Goal: Transaction & Acquisition: Purchase product/service

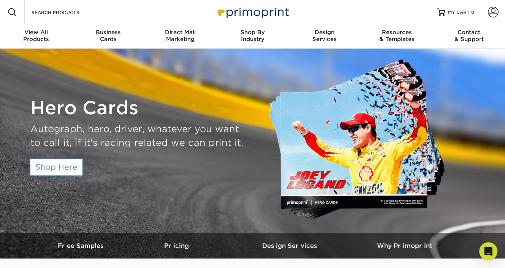
click at [58, 163] on link "Shop Here" at bounding box center [56, 167] width 52 height 17
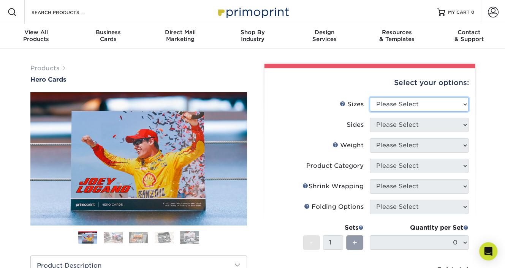
click at [450, 106] on select "Please Select 1.5" x 7" 4" x 6" 5" x 7" 6" x 8" 6" x 8.5" 6" x 9" 7" x 8.5" 7.5…" at bounding box center [418, 104] width 99 height 14
select select "4.00x6.00"
click at [369, 97] on select "Please Select 1.5" x 7" 4" x 6" 5" x 7" 6" x 8" 6" x 8.5" 6" x 9" 7" x 8.5" 7.5…" at bounding box center [418, 104] width 99 height 14
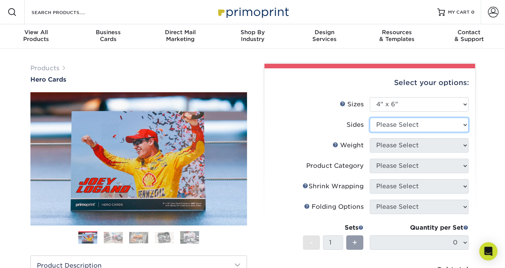
click at [451, 126] on select "Please Select Print Both Sides Print Front Only" at bounding box center [418, 125] width 99 height 14
select select "13abbda7-1d64-4f25-8bb2-c179b224825d"
click at [369, 118] on select "Please Select Print Both Sides Print Front Only" at bounding box center [418, 125] width 99 height 14
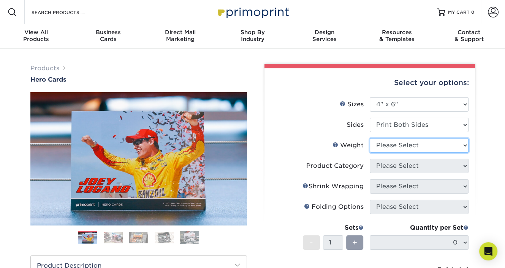
click at [407, 143] on select "Please Select 14PT 100LB 16PT" at bounding box center [418, 145] width 99 height 14
select select "14PT"
click at [369, 138] on select "Please Select 14PT 100LB 16PT" at bounding box center [418, 145] width 99 height 14
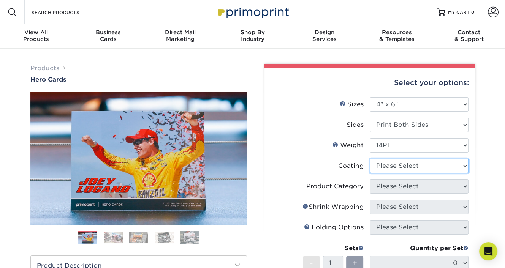
click at [401, 164] on select at bounding box center [418, 166] width 99 height 14
select select "121bb7b5-3b4d-429f-bd8d-bbf80e953313"
click at [369, 159] on select at bounding box center [418, 166] width 99 height 14
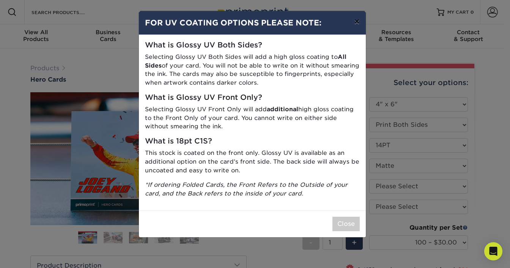
click at [356, 19] on button "×" at bounding box center [356, 21] width 17 height 21
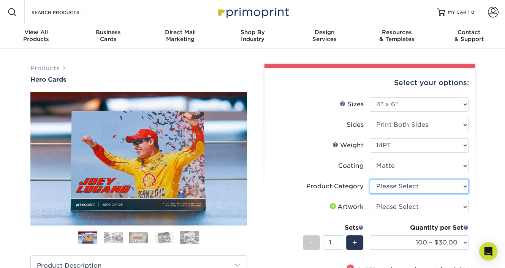
click at [408, 191] on select "Please Select Postcards" at bounding box center [418, 186] width 99 height 14
select select "9b7272e0-d6c8-4c3c-8e97-d3a1bcdab858"
click at [369, 179] on select "Please Select Postcards" at bounding box center [418, 186] width 99 height 14
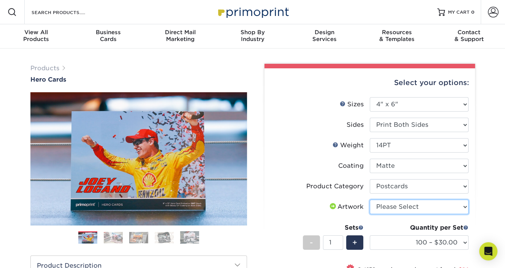
click at [405, 206] on select "Please Select I will upload files I need a design - $150" at bounding box center [418, 207] width 99 height 14
select select "upload"
click at [369, 200] on select "Please Select I will upload files I need a design - $150" at bounding box center [418, 207] width 99 height 14
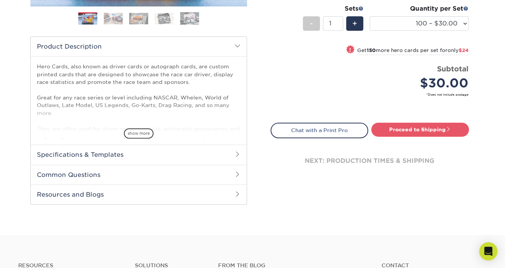
scroll to position [228, 0]
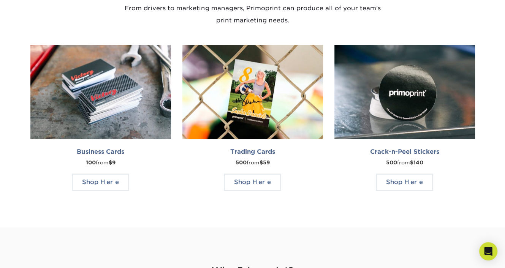
scroll to position [760, 0]
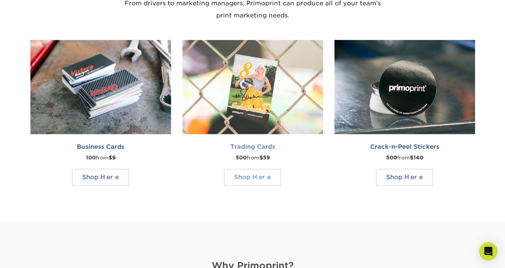
click at [252, 85] on img at bounding box center [252, 87] width 141 height 95
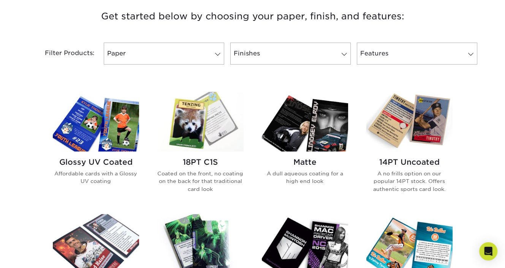
scroll to position [304, 0]
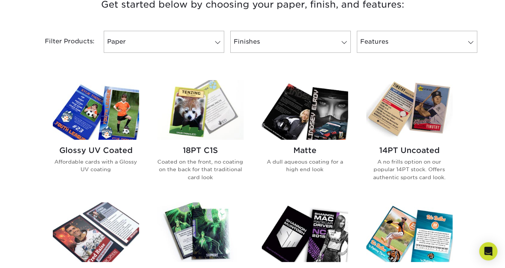
click at [305, 151] on h2 "Matte" at bounding box center [305, 150] width 86 height 9
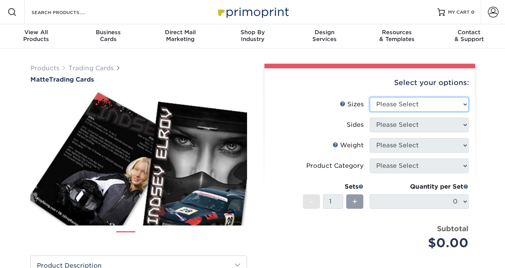
click at [422, 107] on select "Please Select 2.5" x 3.5"" at bounding box center [418, 104] width 99 height 14
select select "2.50x3.50"
click at [369, 97] on select "Please Select 2.5" x 3.5"" at bounding box center [418, 104] width 99 height 14
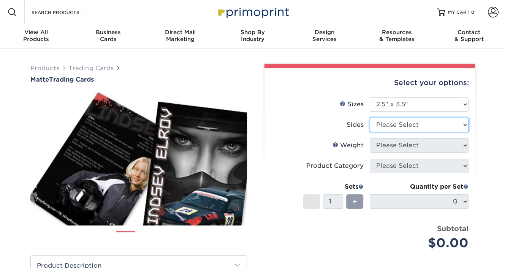
click at [393, 125] on select "Please Select Print Both Sides Print Front Only" at bounding box center [418, 125] width 99 height 14
select select "13abbda7-1d64-4f25-8bb2-c179b224825d"
click at [369, 118] on select "Please Select Print Both Sides Print Front Only" at bounding box center [418, 125] width 99 height 14
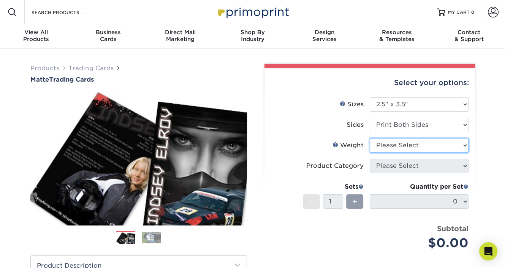
click at [388, 144] on select "Please Select 16PT 14PT" at bounding box center [418, 145] width 99 height 14
select select "14PT"
click at [369, 138] on select "Please Select 16PT 14PT" at bounding box center [418, 145] width 99 height 14
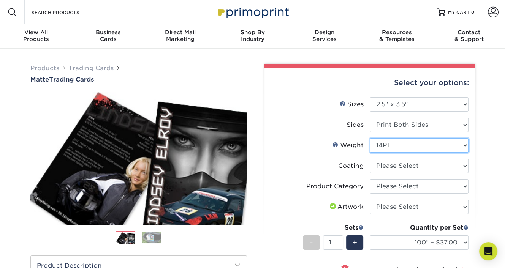
click at [406, 144] on select "Please Select 16PT 14PT" at bounding box center [418, 145] width 99 height 14
click at [369, 138] on select "Please Select 16PT 14PT" at bounding box center [418, 145] width 99 height 14
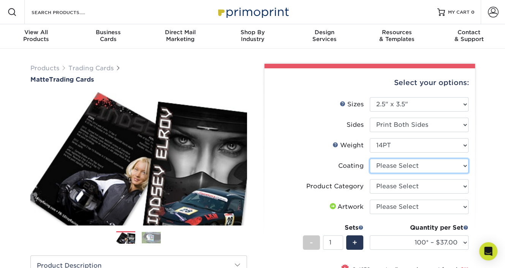
click at [396, 167] on select at bounding box center [418, 166] width 99 height 14
select select "121bb7b5-3b4d-429f-bd8d-bbf80e953313"
click at [369, 159] on select at bounding box center [418, 166] width 99 height 14
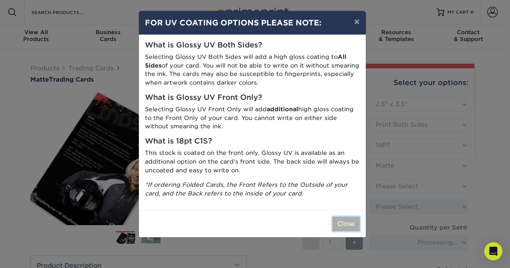
click at [347, 225] on button "Close" at bounding box center [346, 224] width 27 height 14
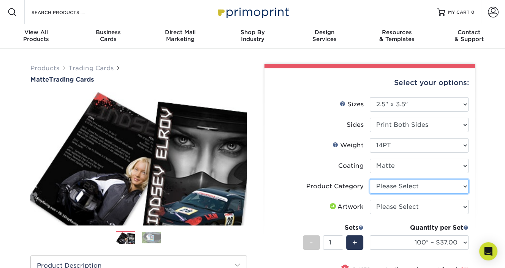
click at [414, 185] on select "Please Select Trading Cards" at bounding box center [418, 186] width 99 height 14
select select "c2f9bce9-36c2-409d-b101-c29d9d031e18"
click at [369, 179] on select "Please Select Trading Cards" at bounding box center [418, 186] width 99 height 14
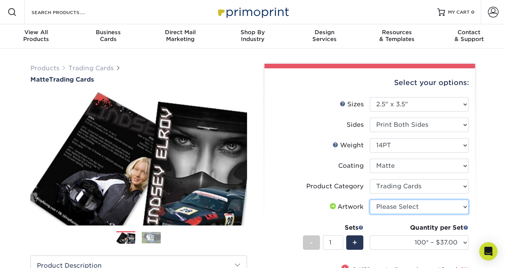
click at [415, 206] on select "Please Select I will upload files I need a design - $100" at bounding box center [418, 207] width 99 height 14
select select "upload"
click at [369, 200] on select "Please Select I will upload files I need a design - $100" at bounding box center [418, 207] width 99 height 14
click at [96, 132] on img at bounding box center [138, 159] width 216 height 150
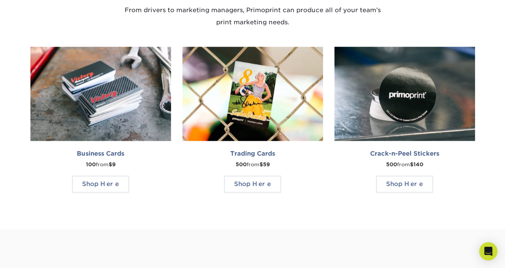
scroll to position [760, 0]
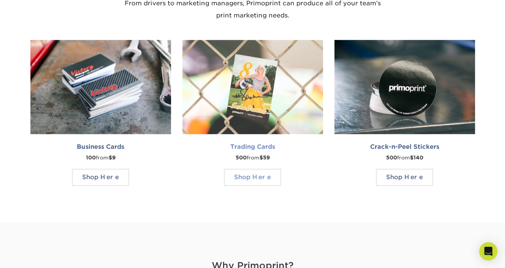
click at [255, 86] on img at bounding box center [252, 87] width 141 height 95
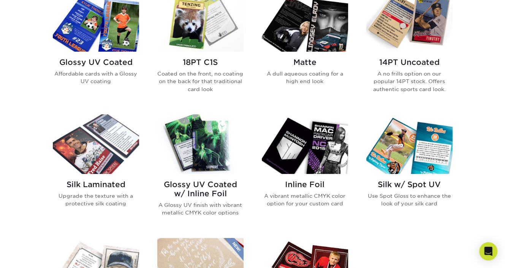
scroll to position [380, 0]
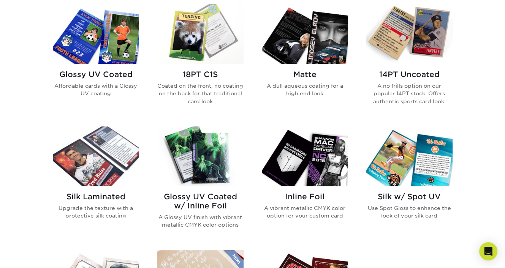
click at [392, 25] on img at bounding box center [409, 34] width 86 height 60
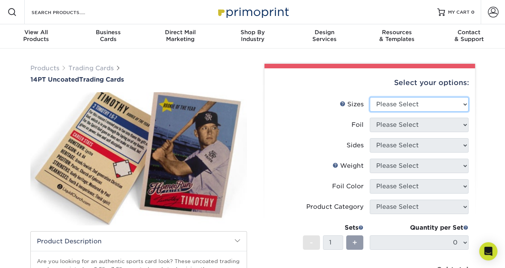
click at [424, 102] on select "Please Select 2.5" x 3.5"" at bounding box center [418, 104] width 99 height 14
select select "2.50x3.50"
click at [369, 97] on select "Please Select 2.5" x 3.5"" at bounding box center [418, 104] width 99 height 14
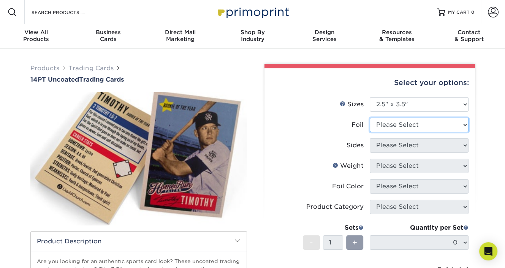
click at [395, 126] on select "Please Select Yes No" at bounding box center [418, 125] width 99 height 14
select select "0"
click at [369, 118] on select "Please Select Yes No" at bounding box center [418, 125] width 99 height 14
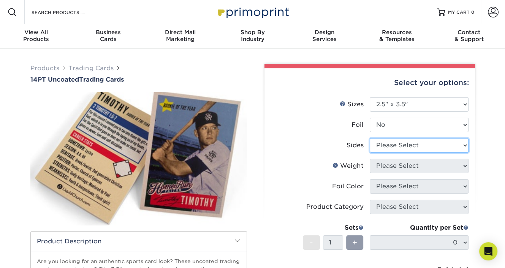
click at [382, 148] on select "Please Select Print Both Sides Print Front Only" at bounding box center [418, 145] width 99 height 14
select select "13abbda7-1d64-4f25-8bb2-c179b224825d"
click at [369, 138] on select "Please Select Print Both Sides Print Front Only" at bounding box center [418, 145] width 99 height 14
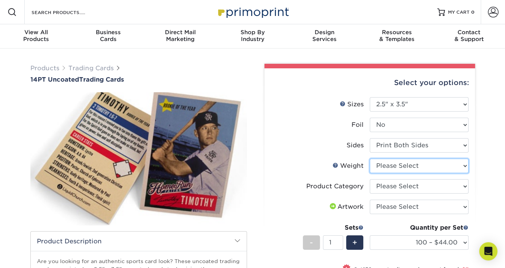
click at [388, 164] on select "Please Select 14PT Uncoated" at bounding box center [418, 166] width 99 height 14
select select "14PT Uncoated"
click at [369, 159] on select "Please Select 14PT Uncoated" at bounding box center [418, 166] width 99 height 14
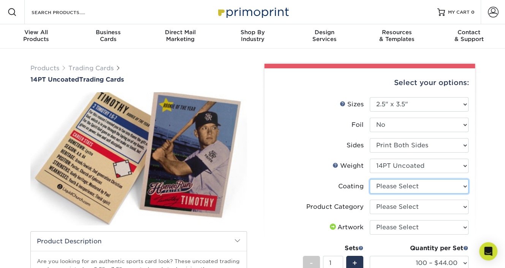
click at [399, 188] on select at bounding box center [418, 186] width 99 height 14
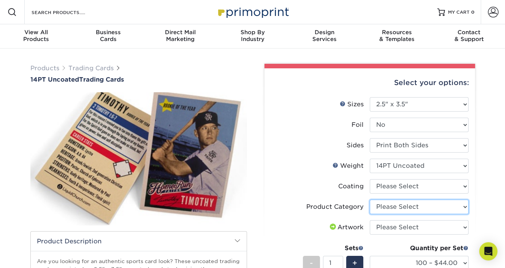
click at [390, 207] on select "Please Select Trading Cards" at bounding box center [418, 207] width 99 height 14
select select "c2f9bce9-36c2-409d-b101-c29d9d031e18"
click at [369, 200] on select "Please Select Trading Cards" at bounding box center [418, 207] width 99 height 14
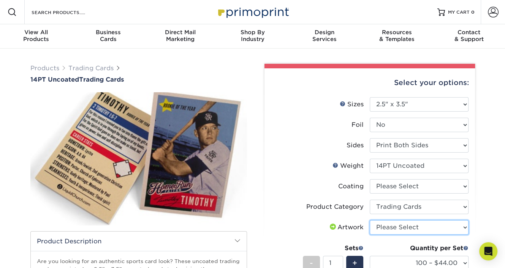
click at [389, 225] on select "Please Select I will upload files I need a design - $100" at bounding box center [418, 227] width 99 height 14
select select "upload"
click at [369, 220] on select "Please Select I will upload files I need a design - $100" at bounding box center [418, 227] width 99 height 14
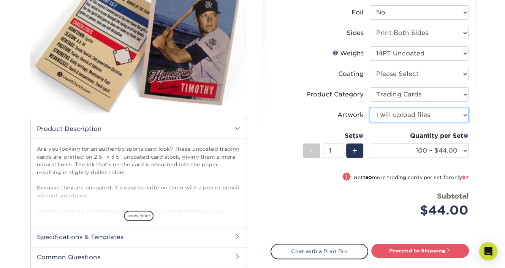
scroll to position [114, 0]
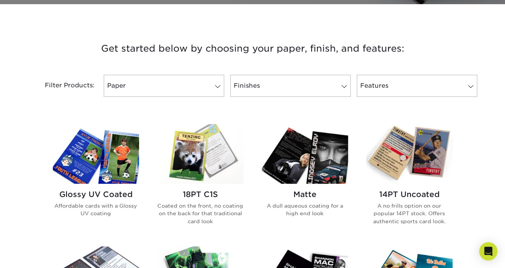
scroll to position [266, 0]
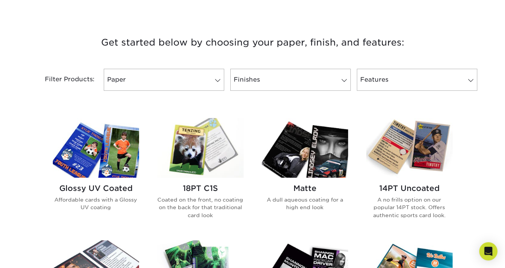
click at [305, 188] on h2 "Matte" at bounding box center [305, 188] width 86 height 9
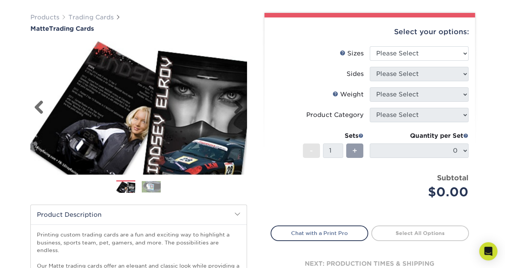
scroll to position [76, 0]
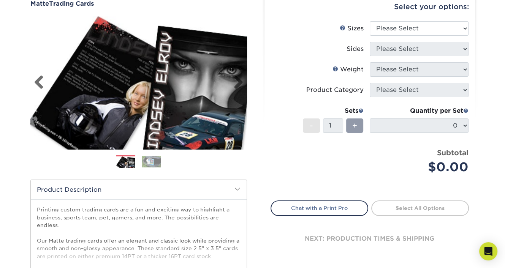
click at [103, 77] on img at bounding box center [138, 83] width 216 height 150
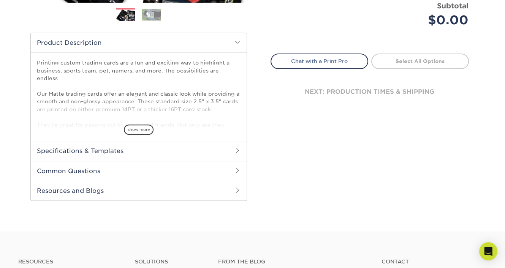
scroll to position [228, 0]
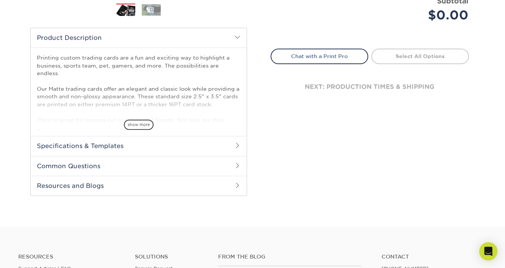
click at [112, 144] on h2 "Specifications & Templates" at bounding box center [139, 146] width 216 height 20
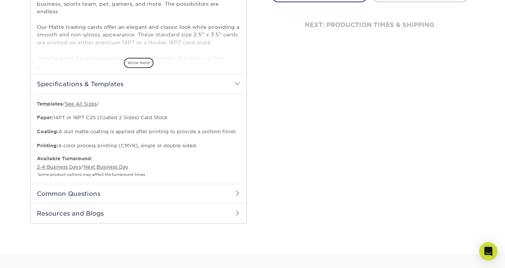
scroll to position [304, 0]
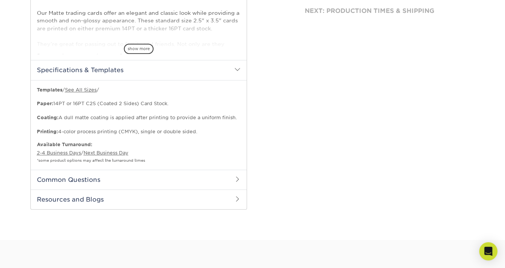
click at [234, 179] on span at bounding box center [237, 179] width 6 height 6
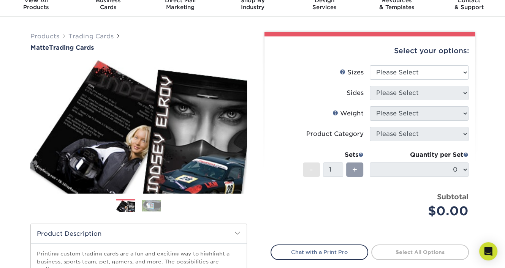
scroll to position [0, 0]
